Goal: Transaction & Acquisition: Purchase product/service

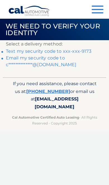
click at [86, 50] on link "Text my security code to xxx-xxx-9173" at bounding box center [48, 51] width 85 height 5
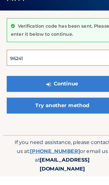
type input "962413"
click at [54, 97] on button "Continue" at bounding box center [54, 104] width 97 height 14
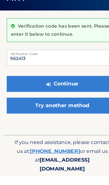
click at [76, 97] on button "Continue" at bounding box center [54, 104] width 97 height 14
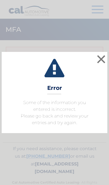
click at [104, 61] on button "×" at bounding box center [101, 59] width 11 height 11
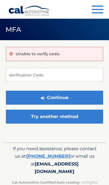
click at [98, 13] on span "button" at bounding box center [98, 12] width 12 height 1
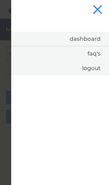
click at [94, 42] on link "Dashboard" at bounding box center [60, 39] width 98 height 14
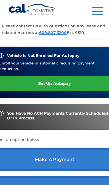
scroll to position [197, 0]
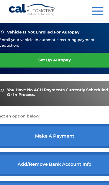
click at [71, 148] on link "make a payment" at bounding box center [54, 136] width 124 height 24
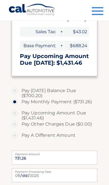
scroll to position [168, 0]
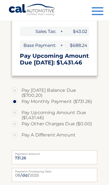
click at [20, 132] on label "Pay A Different Amount" at bounding box center [55, 135] width 86 height 11
click at [20, 132] on input "Pay A Different Amount" at bounding box center [17, 134] width 6 height 9
radio input "true"
select select "ODZhNjAyM2MtNmU5OS00ZjUwLWFmNjMtM2QyODAzYjk1MmMx"
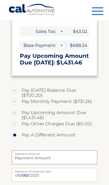
click at [75, 157] on input "Payment Amount" at bounding box center [55, 158] width 86 height 14
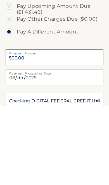
type input "500.00"
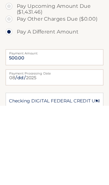
scroll to position [276, 0]
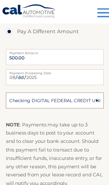
click at [77, 85] on select "Select Bank Account Checking DIGITAL FEDERAL CREDIT UNION *****3725 Checking CI…" at bounding box center [55, 88] width 86 height 14
select select "NjRlYzYxOTgtY2FmYy00ZjNmLTk4MmItOGJlNDY4NGE5YjY3"
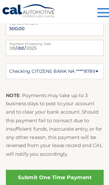
scroll to position [301, 0]
click at [60, 154] on link "Submit One Time Payment" at bounding box center [55, 155] width 86 height 13
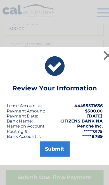
click at [50, 136] on button "Submit" at bounding box center [55, 130] width 26 height 13
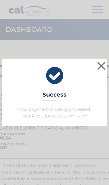
click at [101, 66] on button "×" at bounding box center [101, 65] width 11 height 11
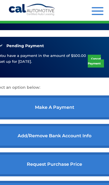
scroll to position [242, 0]
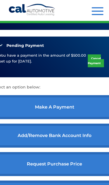
click at [78, 119] on link "make a payment" at bounding box center [54, 107] width 124 height 24
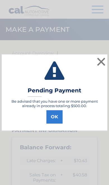
click at [56, 116] on button "OK" at bounding box center [54, 116] width 16 height 13
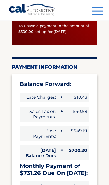
scroll to position [64, 0]
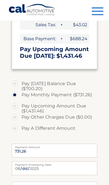
click at [20, 130] on label "Pay A Different Amount" at bounding box center [55, 128] width 86 height 11
click at [20, 130] on input "Pay A Different Amount" at bounding box center [17, 127] width 6 height 9
radio input "true"
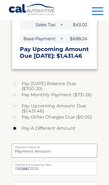
click at [70, 149] on input "Payment Amount" at bounding box center [55, 151] width 86 height 14
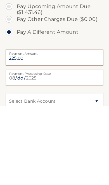
type input "225.00"
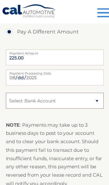
click at [80, 87] on select "Select Bank Account Checking DIGITAL FEDERAL CREDIT UNION *****3725 Checking CI…" at bounding box center [55, 88] width 86 height 14
select select "ODZhNjAyM2MtNmU5OS00ZjUwLWFmNjMtM2QyODAzYjk1MmMx"
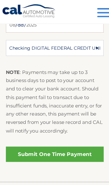
click at [65, 135] on link "Submit One Time Payment" at bounding box center [55, 134] width 86 height 13
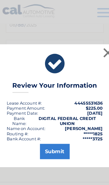
scroll to position [372, 0]
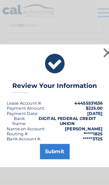
click at [54, 136] on button "Submit" at bounding box center [55, 132] width 26 height 13
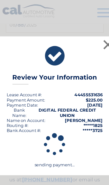
scroll to position [368, 0]
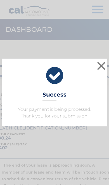
click at [100, 66] on button "×" at bounding box center [101, 65] width 11 height 11
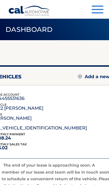
click at [97, 11] on button "Menu" at bounding box center [98, 10] width 12 height 9
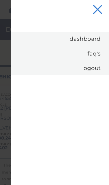
click at [91, 67] on link "Logout" at bounding box center [60, 68] width 98 height 15
